Goal: Task Accomplishment & Management: Complete application form

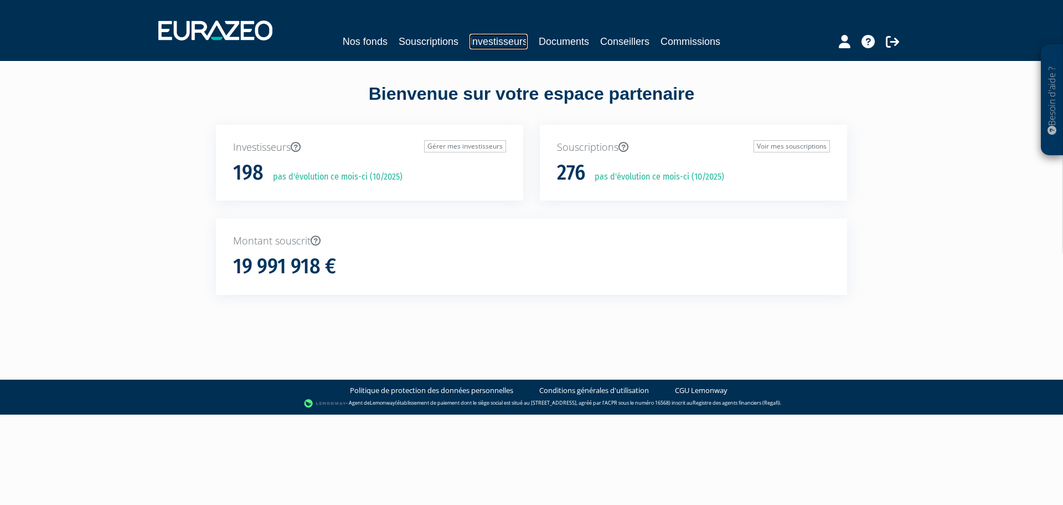
click at [511, 35] on link "Investisseurs" at bounding box center [499, 42] width 58 height 16
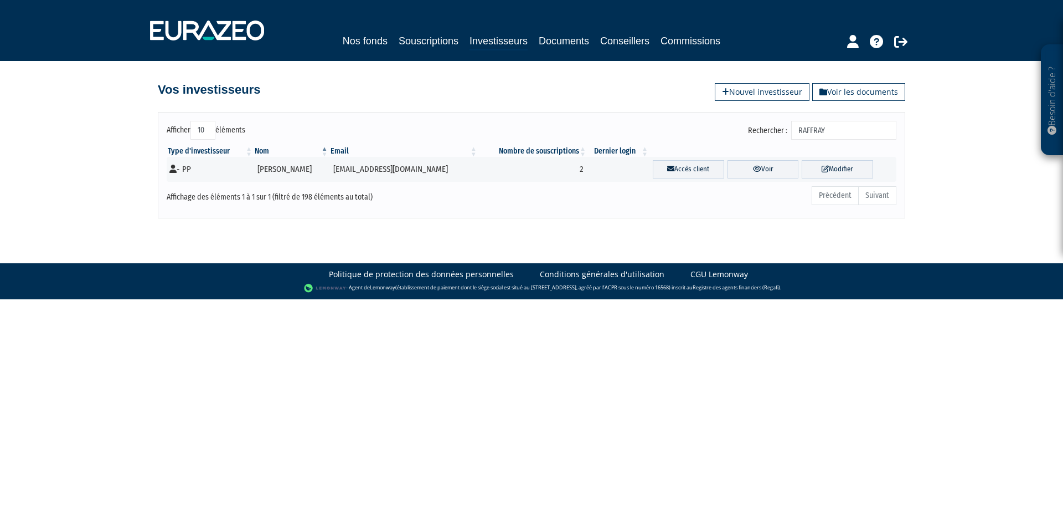
drag, startPoint x: 865, startPoint y: 131, endPoint x: 795, endPoint y: 124, distance: 70.7
click at [796, 126] on label "Rechercher : RAFFRAY" at bounding box center [822, 130] width 148 height 19
type input "bozec"
click at [762, 172] on link "Voir" at bounding box center [763, 169] width 71 height 18
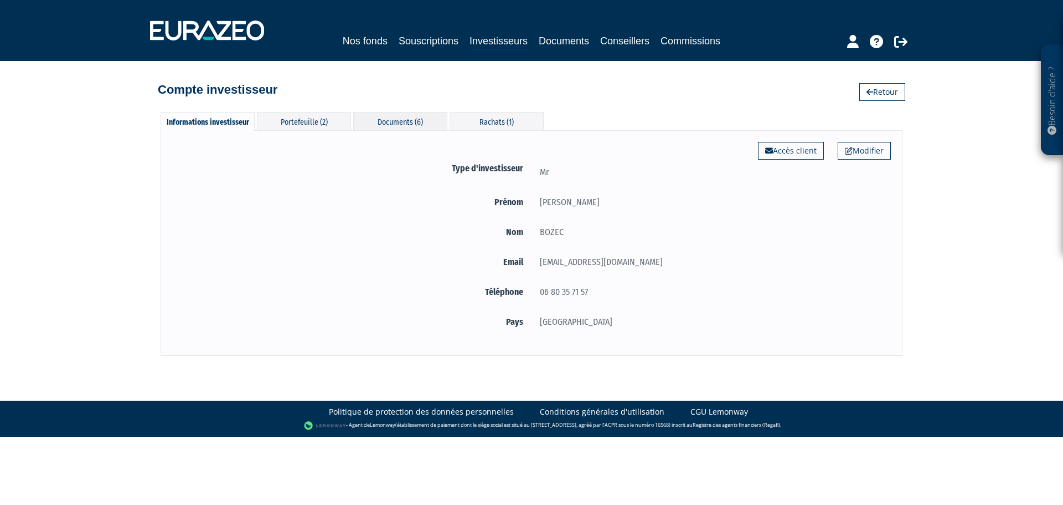
click at [388, 121] on div "Documents (6)" at bounding box center [400, 121] width 94 height 18
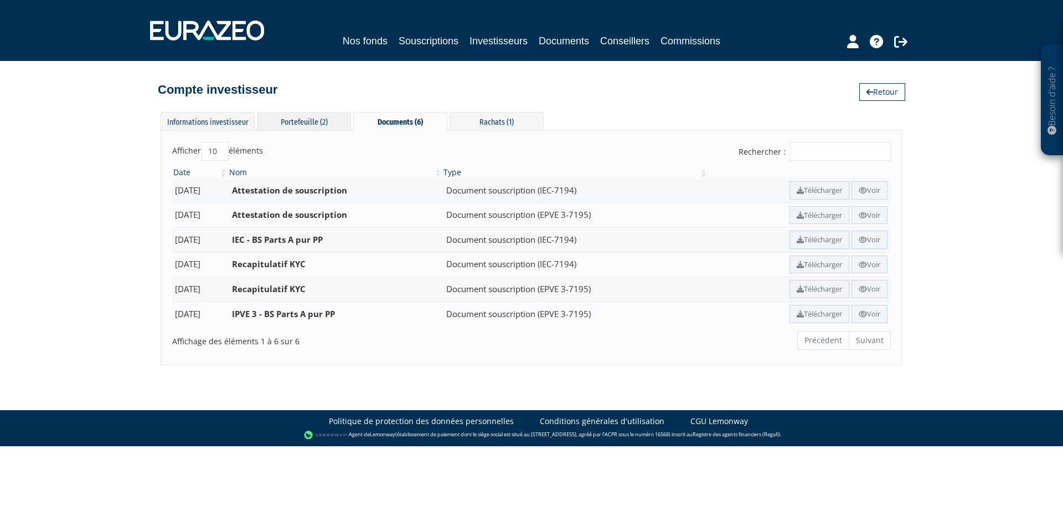
click at [318, 119] on div "Portefeuille (2)" at bounding box center [304, 121] width 94 height 18
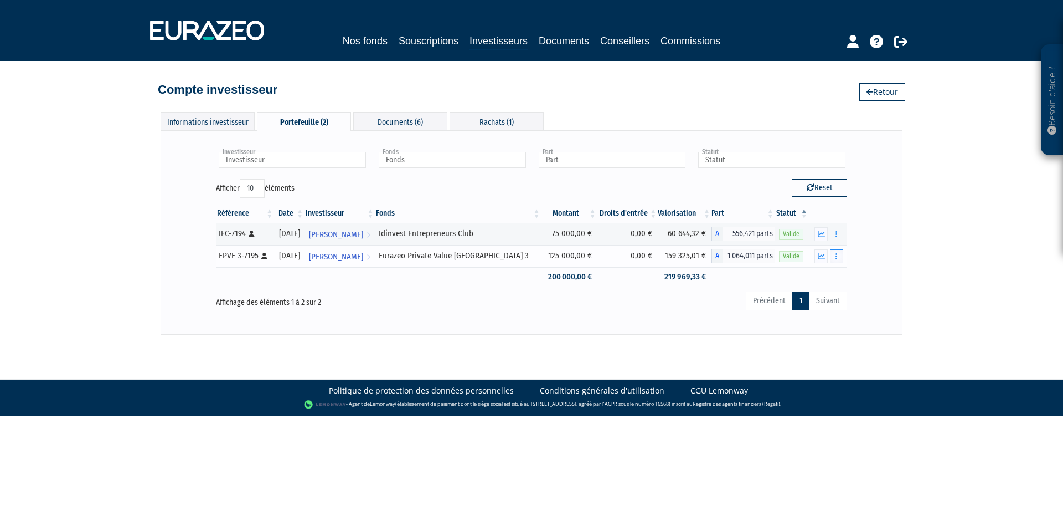
click at [836, 254] on icon "button" at bounding box center [837, 256] width 2 height 7
click at [817, 294] on link "Rachat libre" at bounding box center [812, 296] width 55 height 18
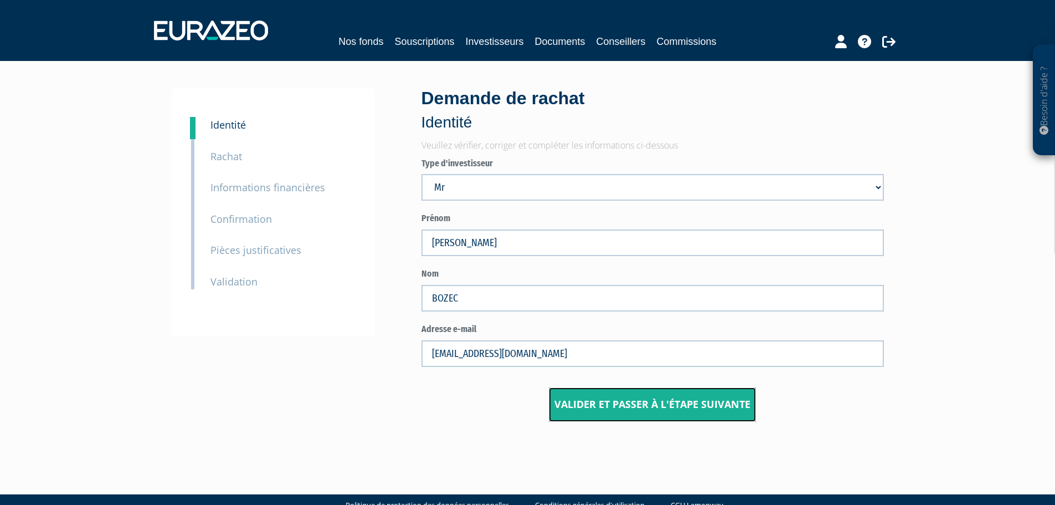
click at [618, 413] on button "Valider et passer à l'étape suivante" at bounding box center [652, 404] width 207 height 34
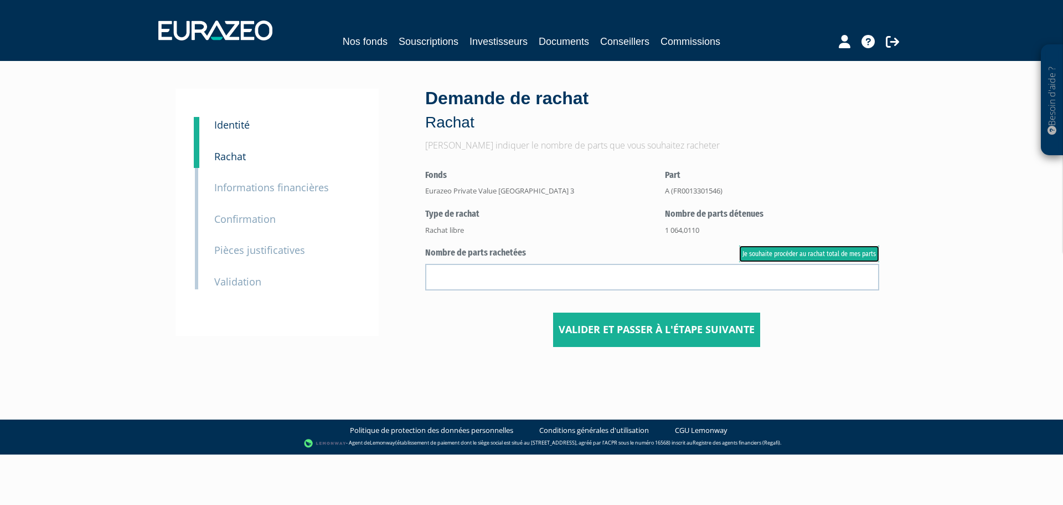
click at [756, 249] on link "Je souhaite procéder au rachat total de mes parts" at bounding box center [809, 253] width 140 height 17
type input "1064.011000"
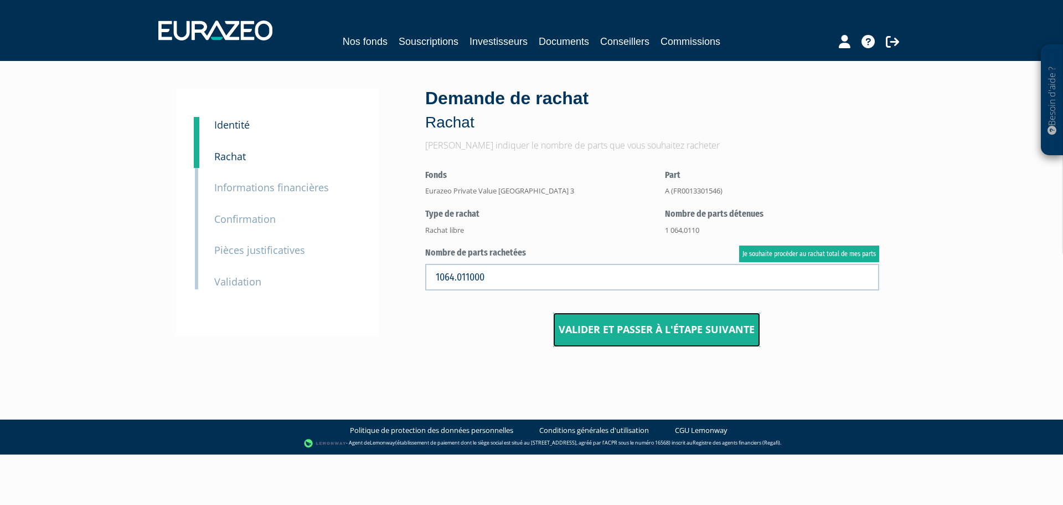
click at [661, 330] on button "Valider et passer à l'étape suivante" at bounding box center [656, 329] width 207 height 34
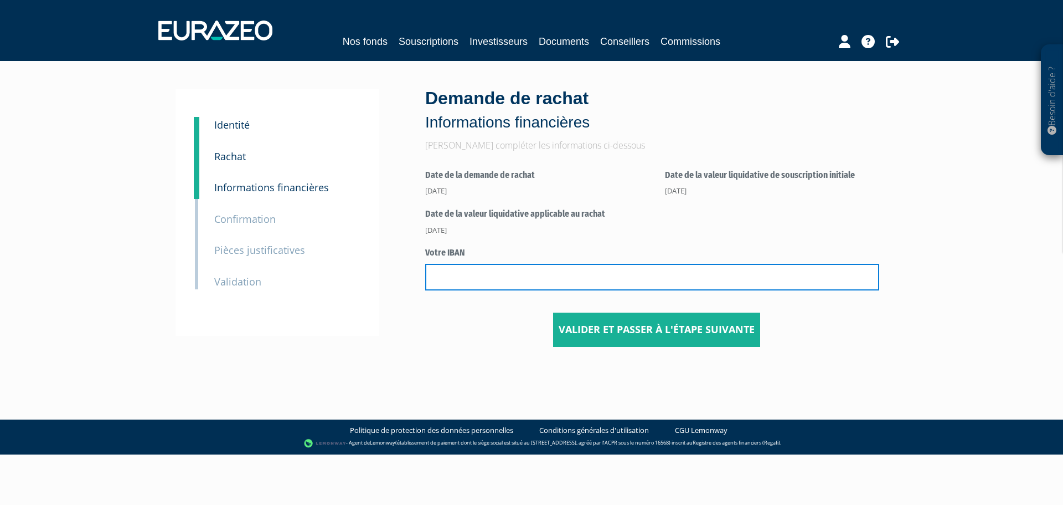
click at [601, 280] on input "text" at bounding box center [652, 277] width 454 height 27
click at [547, 269] on input "text" at bounding box center [652, 277] width 454 height 27
type input "[FINANCIAL_ID]"
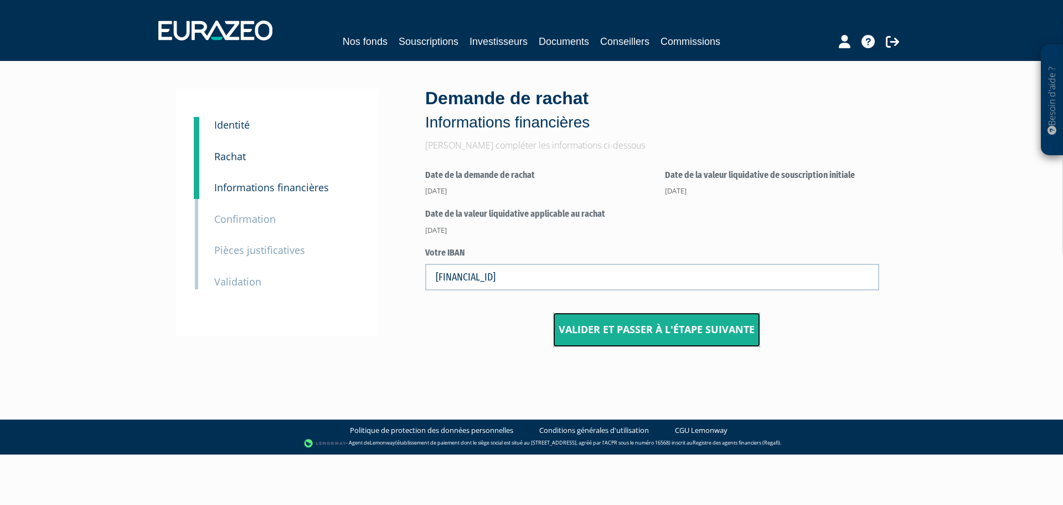
click at [606, 328] on button "Valider et passer à l'étape suivante" at bounding box center [656, 329] width 207 height 34
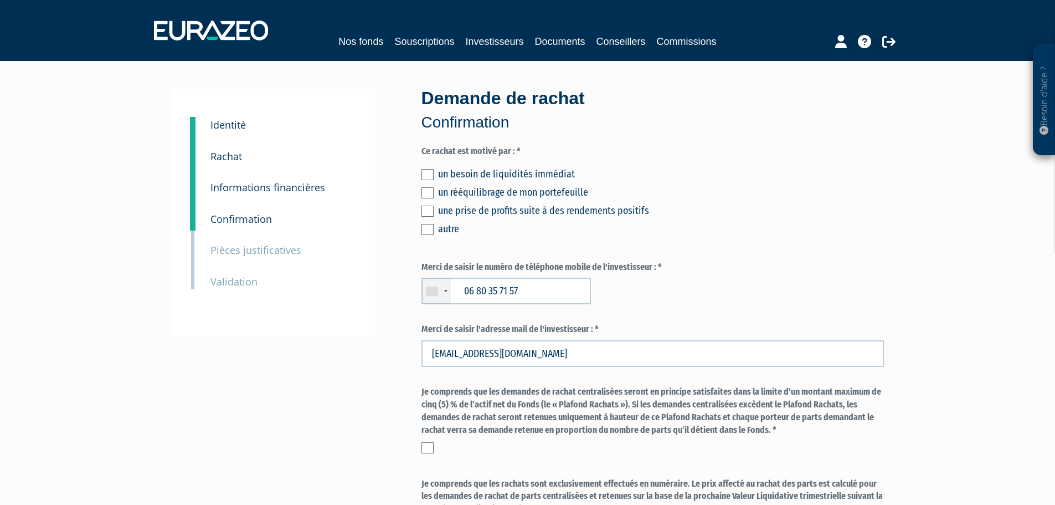
click at [426, 186] on div "un besoin de liquidités immédiat un rééquilibrage de mon portefeuille une prise…" at bounding box center [652, 199] width 462 height 73
click at [426, 191] on label at bounding box center [427, 192] width 12 height 11
click at [0, 0] on input "checkbox" at bounding box center [0, 0] width 0 height 0
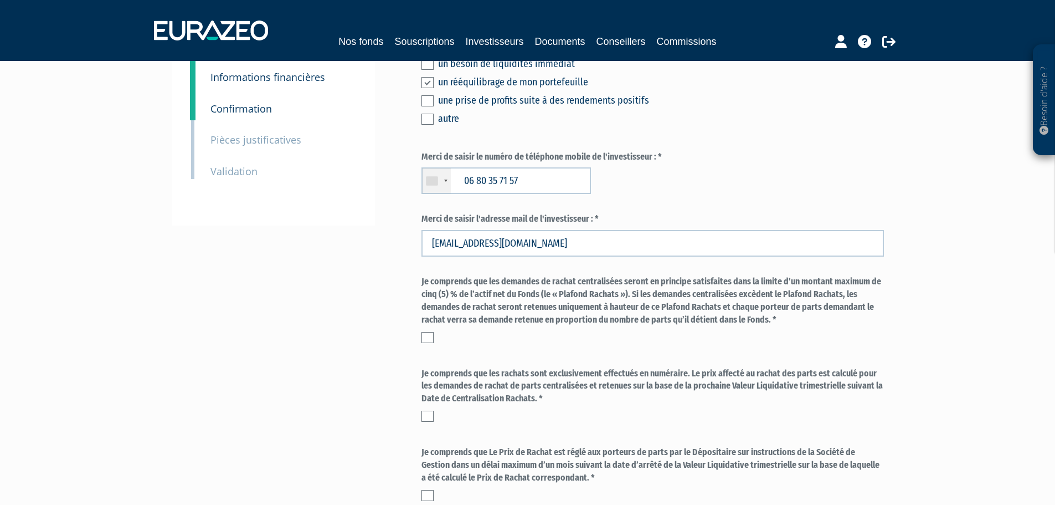
scroll to position [111, 0]
drag, startPoint x: 425, startPoint y: 335, endPoint x: 416, endPoint y: 392, distance: 57.7
click at [425, 335] on label at bounding box center [427, 336] width 12 height 11
click at [0, 0] on input "checkbox" at bounding box center [0, 0] width 0 height 0
click at [424, 414] on label at bounding box center [427, 415] width 12 height 11
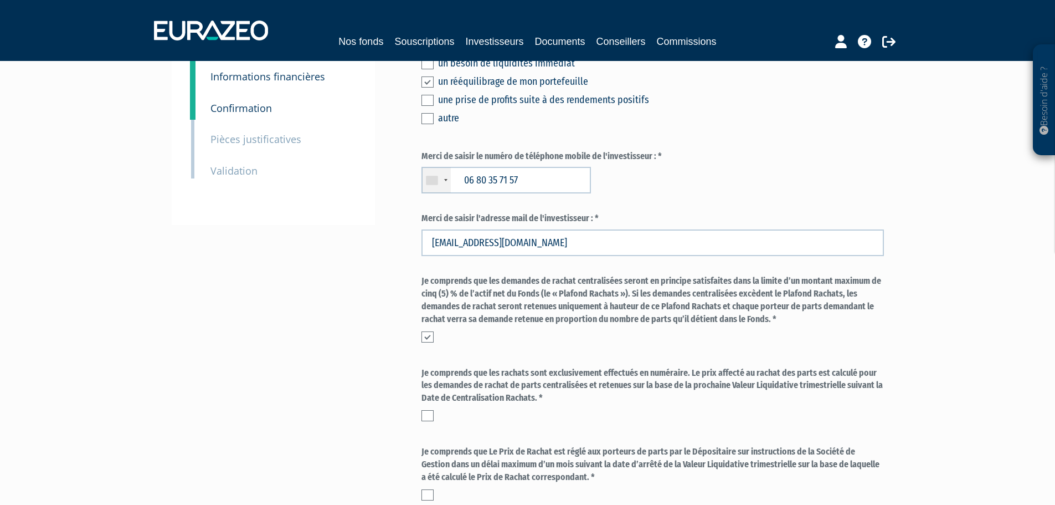
click at [0, 0] on input "checkbox" at bounding box center [0, 0] width 0 height 0
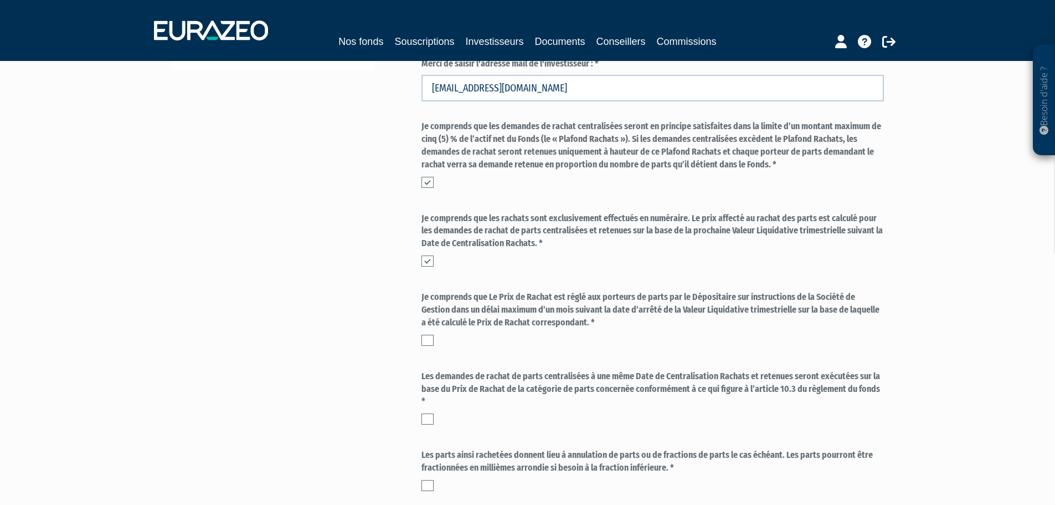
scroll to position [277, 0]
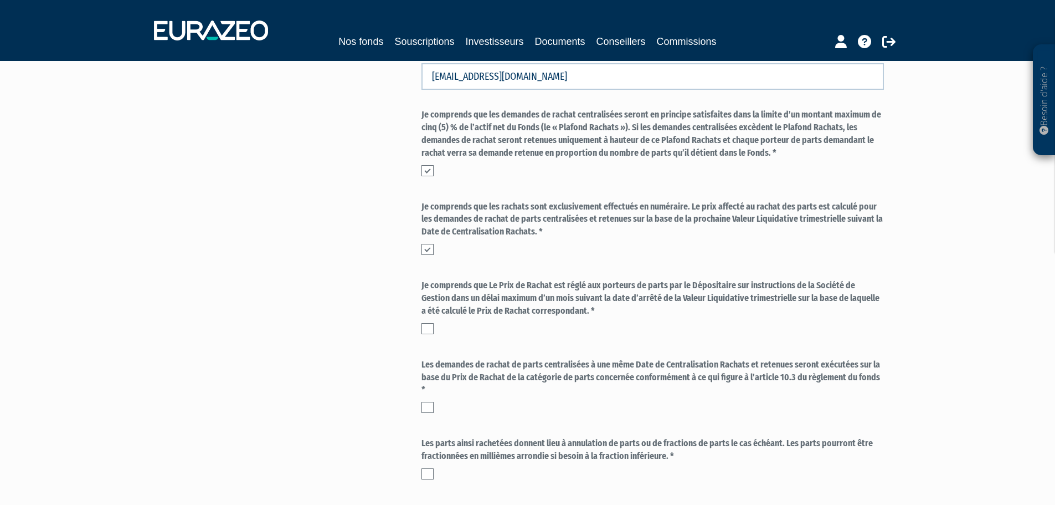
click at [428, 326] on label at bounding box center [427, 328] width 12 height 11
click at [0, 0] on input "checkbox" at bounding box center [0, 0] width 0 height 0
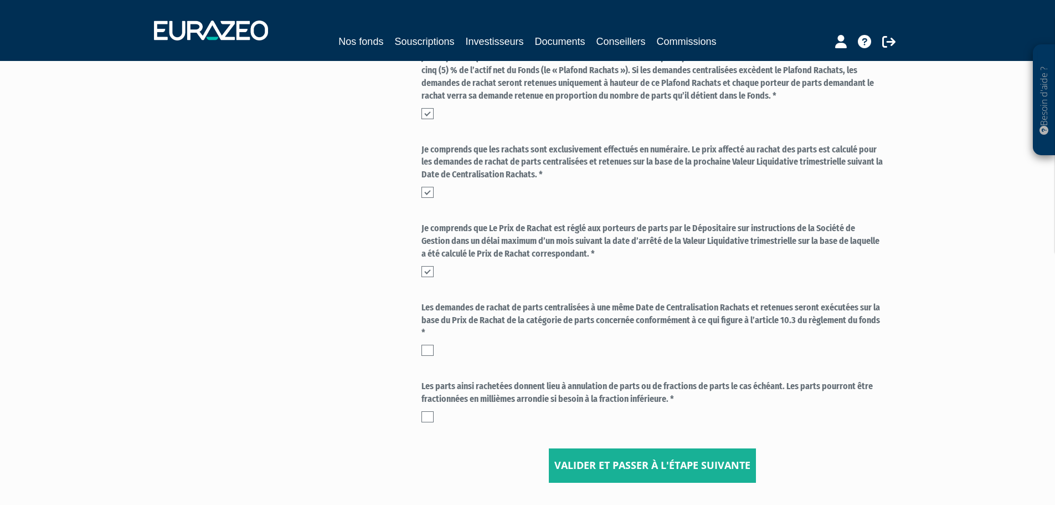
scroll to position [388, 0]
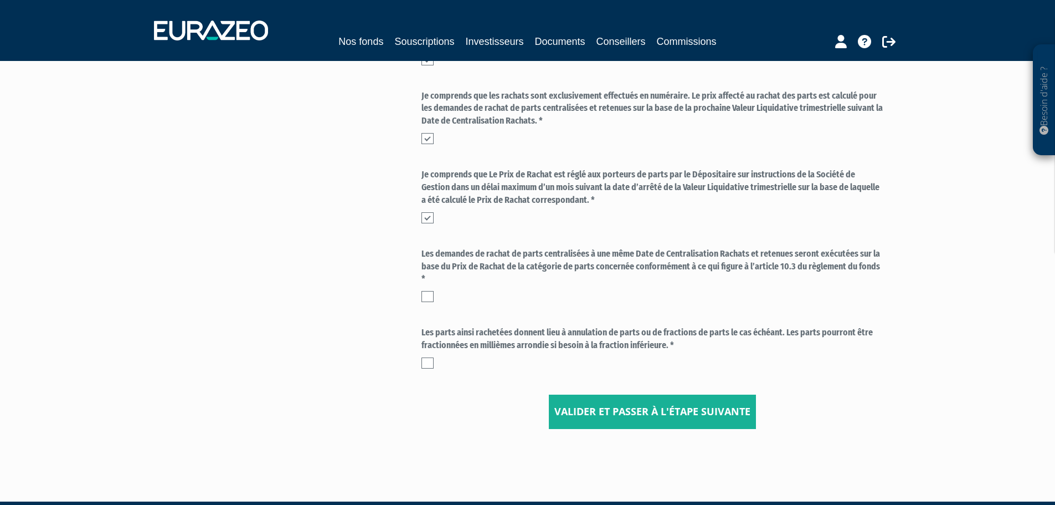
click at [429, 291] on label at bounding box center [427, 296] width 12 height 11
click at [0, 0] on input "checkbox" at bounding box center [0, 0] width 0 height 0
click at [430, 362] on label at bounding box center [427, 362] width 12 height 11
click at [0, 0] on input "checkbox" at bounding box center [0, 0] width 0 height 0
click at [585, 415] on button "Valider et passer à l'étape suivante" at bounding box center [652, 411] width 207 height 34
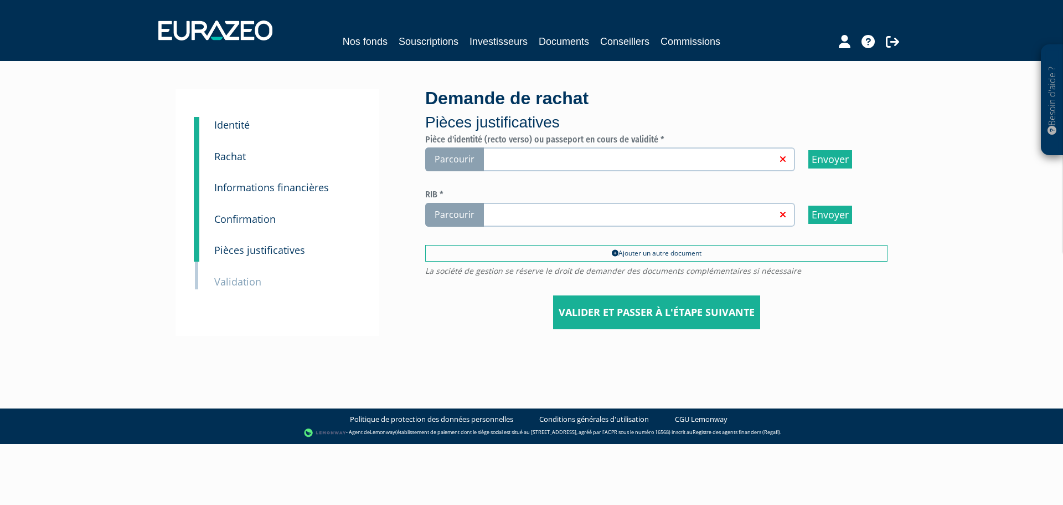
click at [439, 162] on span "Parcourir" at bounding box center [454, 159] width 59 height 24
click at [0, 0] on input "Parcourir" at bounding box center [0, 0] width 0 height 0
click at [442, 217] on span "Parcourir" at bounding box center [454, 215] width 59 height 24
click at [0, 0] on input "Parcourir" at bounding box center [0, 0] width 0 height 0
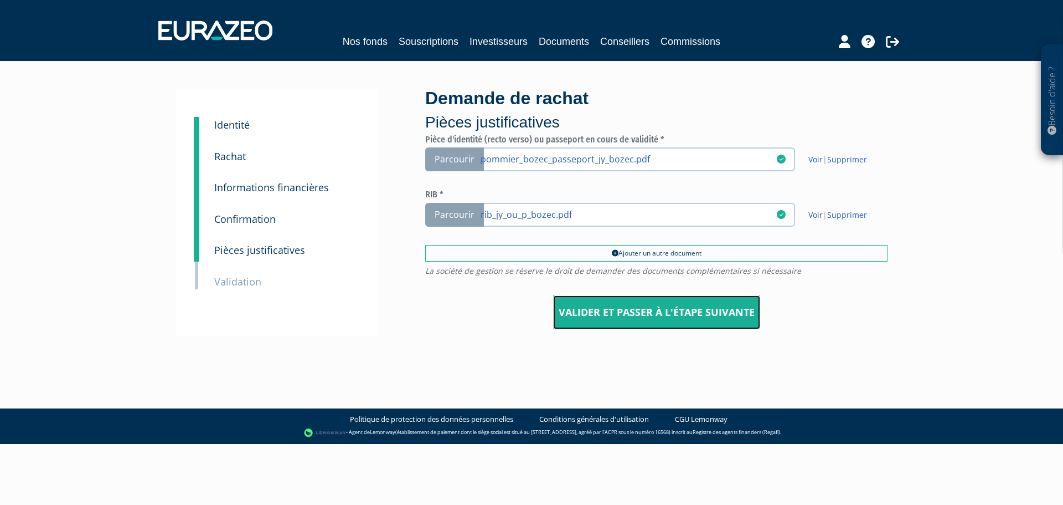
click at [616, 311] on input "Valider et passer à l'étape suivante" at bounding box center [656, 312] width 207 height 34
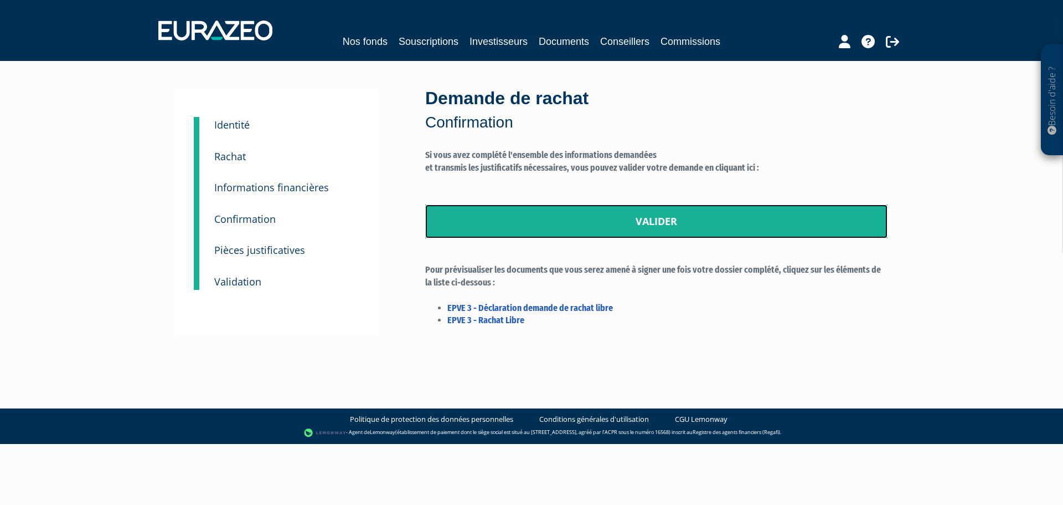
click at [580, 231] on link "Valider" at bounding box center [656, 221] width 462 height 34
